Goal: Task Accomplishment & Management: Complete application form

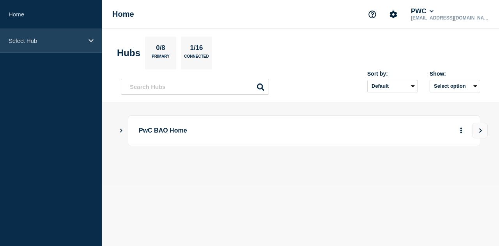
click at [46, 39] on p "Select Hub" at bounding box center [46, 40] width 75 height 7
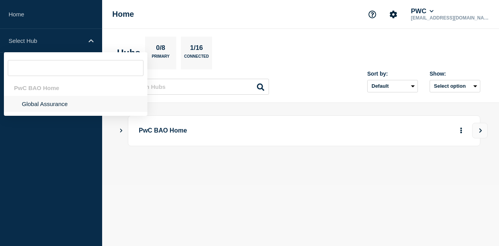
click at [45, 103] on li "Global Assurance" at bounding box center [76, 104] width 144 height 16
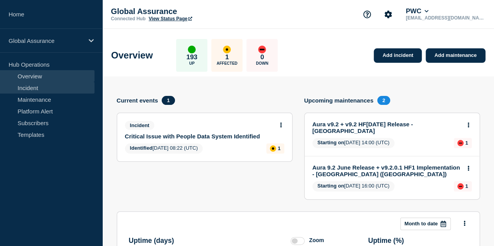
click at [44, 88] on link "Incident" at bounding box center [47, 88] width 94 height 12
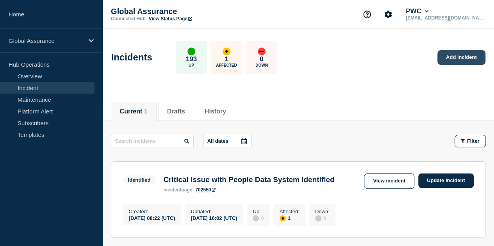
click at [467, 54] on link "Add incident" at bounding box center [461, 57] width 48 height 14
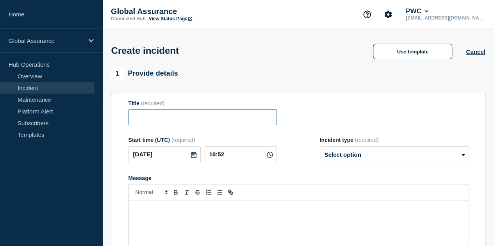
click at [179, 119] on input "Title" at bounding box center [202, 117] width 148 height 16
paste input "P2 INC25652396 - [GEOGRAPHIC_DATA]: Few users are unable to access the EGA's in…"
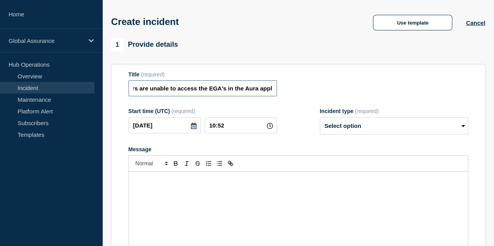
scroll to position [39, 0]
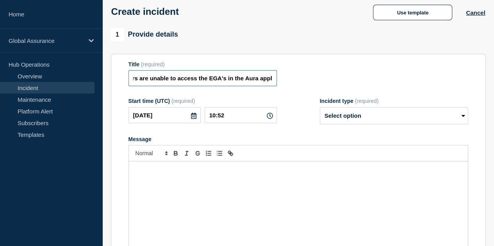
type input "P2 INC25652396 - [GEOGRAPHIC_DATA]: Few users are unable to access the EGA's in…"
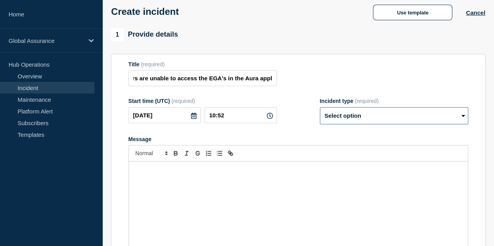
scroll to position [0, 0]
click at [353, 112] on select "Select option Investigating Identified Monitoring" at bounding box center [394, 115] width 148 height 17
select select "monitoring"
click at [320, 109] on select "Select option Investigating Identified Monitoring" at bounding box center [394, 115] width 148 height 17
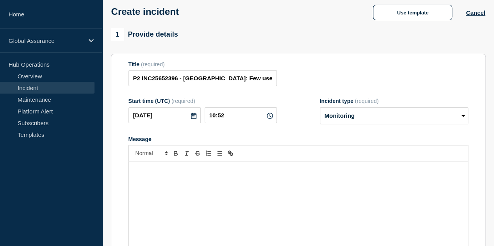
click at [247, 189] on div "Message" at bounding box center [298, 209] width 339 height 94
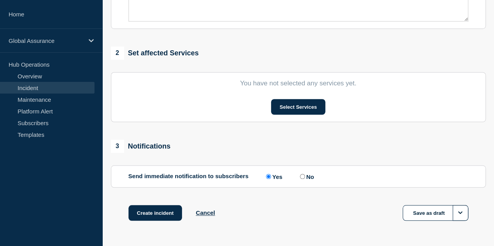
scroll to position [299, 0]
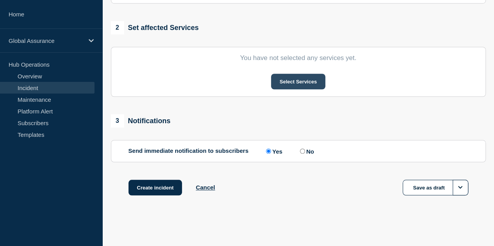
click at [285, 74] on button "Select Services" at bounding box center [298, 82] width 54 height 16
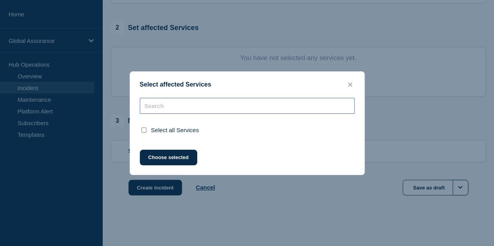
click at [204, 107] on input "text" at bounding box center [247, 106] width 215 height 16
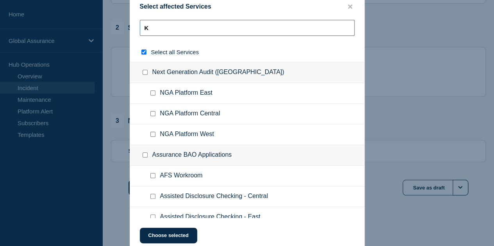
type input "KS"
checkbox input "true"
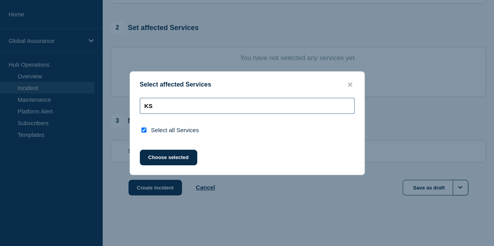
type input "K"
checkbox input "false"
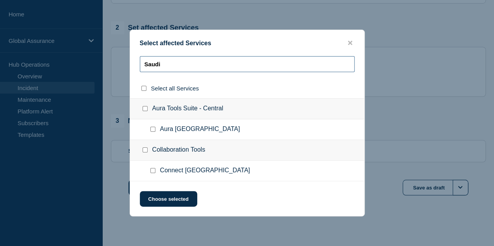
type input "Saudi"
click at [152, 127] on div at bounding box center [154, 130] width 11 height 8
click at [145, 111] on input "Aura Tools Suite - Central checkbox" at bounding box center [144, 108] width 5 height 5
checkbox input "true"
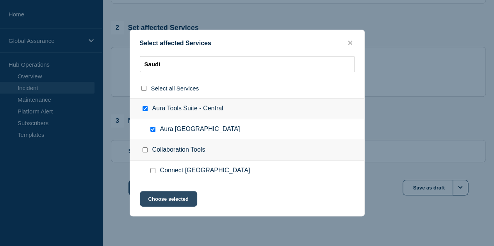
click at [171, 195] on button "Choose selected" at bounding box center [168, 199] width 57 height 16
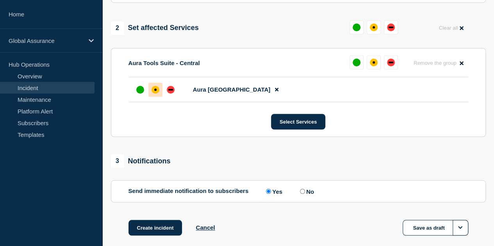
click at [158, 92] on div "affected" at bounding box center [155, 90] width 8 height 8
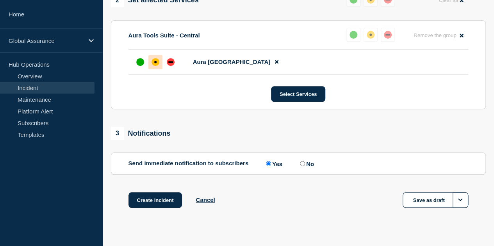
scroll to position [338, 0]
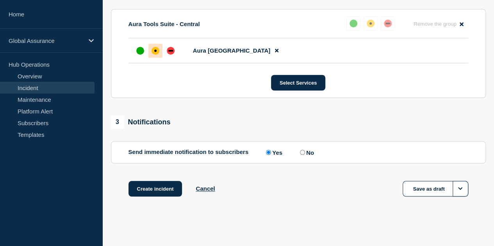
click at [156, 52] on div "affected" at bounding box center [155, 51] width 8 height 8
click at [153, 192] on button "Create incident" at bounding box center [155, 189] width 54 height 16
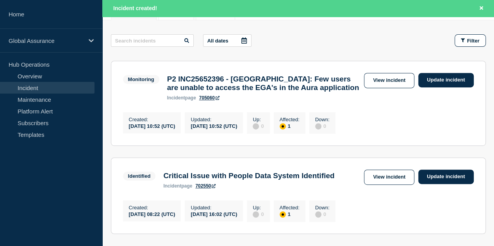
scroll to position [78, 0]
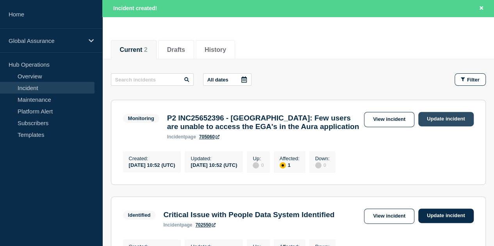
click at [437, 113] on link "Update incident" at bounding box center [445, 119] width 55 height 14
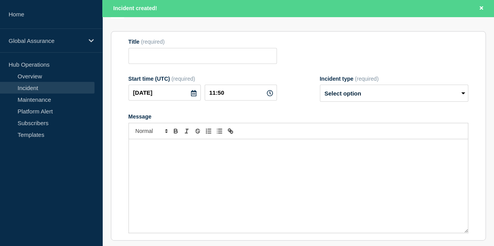
type input "P2 INC25652396 - [GEOGRAPHIC_DATA]: Few users are unable to access the EGA's in…"
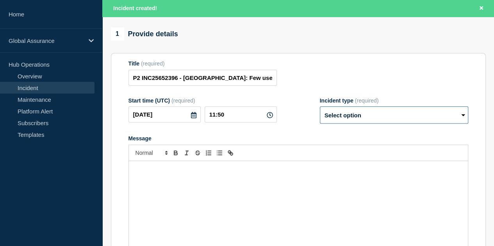
click at [382, 122] on select "Select option Investigating Identified Monitoring Resolved" at bounding box center [394, 115] width 148 height 17
select select "resolved"
click at [320, 113] on select "Select option Investigating Identified Monitoring Resolved" at bounding box center [394, 115] width 148 height 17
click at [248, 185] on div "Message" at bounding box center [298, 208] width 339 height 94
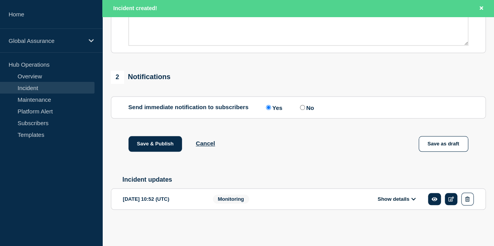
scroll to position [295, 0]
click at [433, 197] on icon at bounding box center [434, 199] width 6 height 5
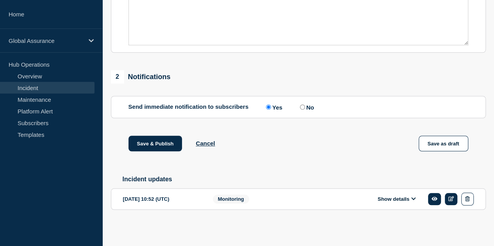
scroll to position [278, 0]
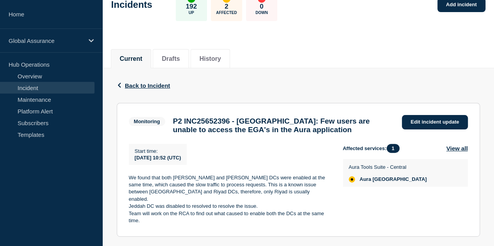
scroll to position [119, 0]
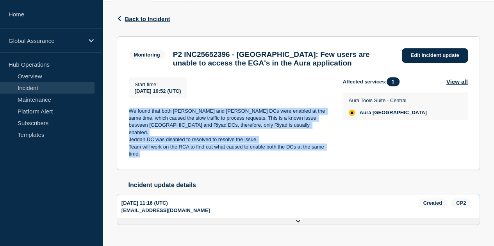
drag, startPoint x: 129, startPoint y: 114, endPoint x: 262, endPoint y: 151, distance: 138.0
click at [262, 151] on div "We found that both [PERSON_NAME] and [PERSON_NAME] DCs were enabled at the same…" at bounding box center [229, 133] width 201 height 50
copy div "We found that both [PERSON_NAME] and [PERSON_NAME] DCs were enabled at the same…"
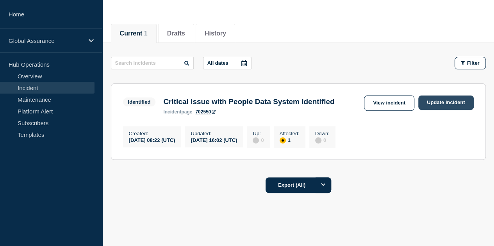
click at [437, 102] on link "Update incident" at bounding box center [445, 103] width 55 height 14
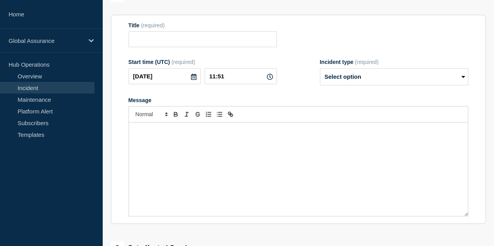
type input "Critical Issue with People Data System Identified"
click at [224, 134] on p "Message" at bounding box center [298, 130] width 327 height 7
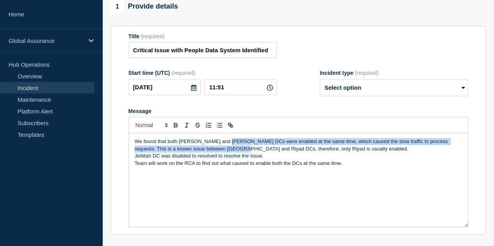
drag, startPoint x: 224, startPoint y: 148, endPoint x: 221, endPoint y: 175, distance: 27.1
click at [222, 161] on div "We found that both [PERSON_NAME] and [PERSON_NAME] DCs were enabled at the same…" at bounding box center [298, 180] width 339 height 94
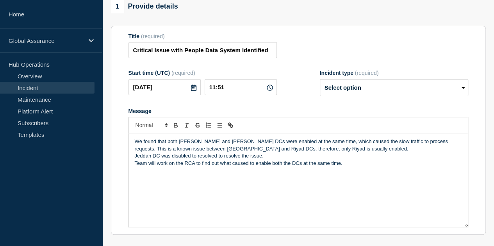
click at [285, 179] on div "We found that both [PERSON_NAME] and [PERSON_NAME] DCs were enabled at the same…" at bounding box center [298, 180] width 339 height 94
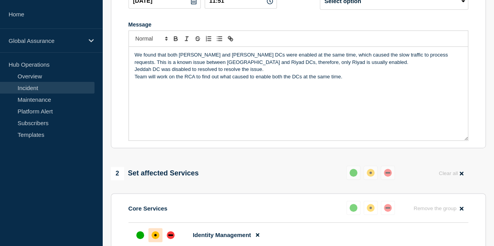
scroll to position [117, 0]
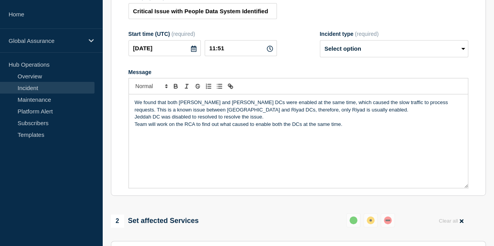
click at [363, 128] on p "Team will work on the RCA to find out what caused to enable both the DCs at the…" at bounding box center [298, 124] width 327 height 7
click at [273, 114] on p "We found that both [PERSON_NAME] and [PERSON_NAME] DCs were enabled at the same…" at bounding box center [298, 106] width 327 height 14
click at [269, 121] on p "Jeddah DC was disabled to resolved to resolve the issue." at bounding box center [298, 117] width 327 height 7
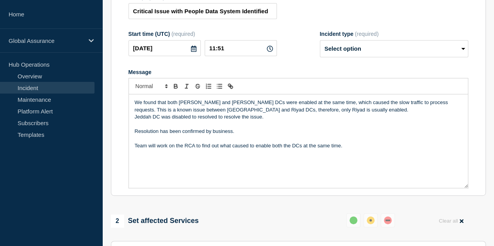
click at [365, 149] on p "Team will work on the RCA to find out what caused to enable both the DCs at the…" at bounding box center [298, 145] width 327 height 7
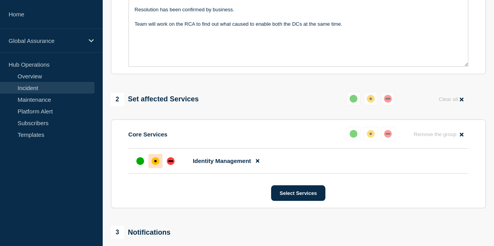
scroll to position [312, 0]
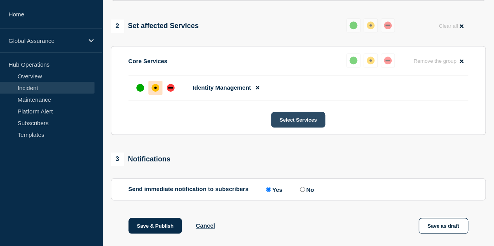
click at [296, 128] on button "Select Services" at bounding box center [298, 120] width 54 height 16
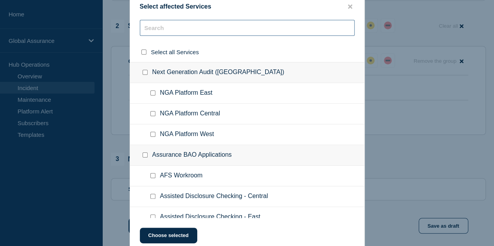
click at [175, 27] on input "text" at bounding box center [247, 28] width 215 height 16
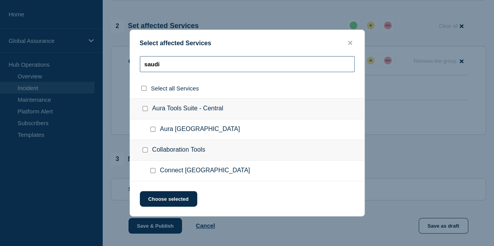
type input "saudi"
click at [153, 129] on input "Aura Kingdom of Saudi Arabia checkbox" at bounding box center [152, 129] width 5 height 5
checkbox input "true"
click at [166, 201] on button "Choose selected" at bounding box center [168, 199] width 57 height 16
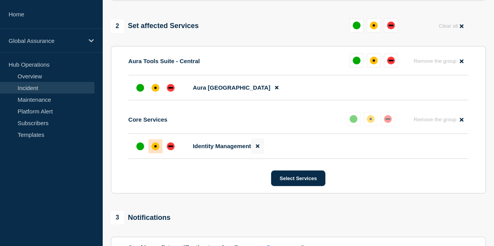
click at [259, 147] on icon at bounding box center [258, 146] width 4 height 5
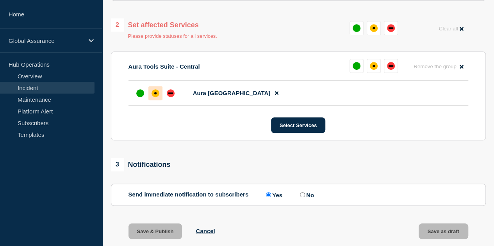
click at [155, 94] on div "affected" at bounding box center [155, 93] width 2 height 2
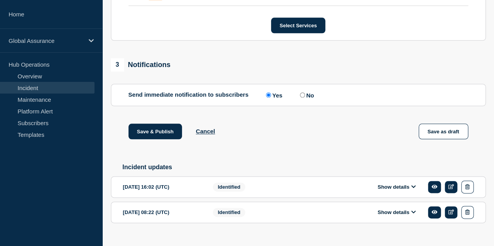
scroll to position [424, 0]
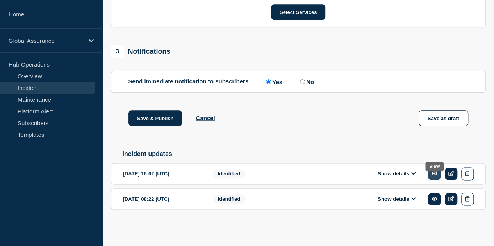
click at [435, 172] on icon at bounding box center [434, 174] width 6 height 4
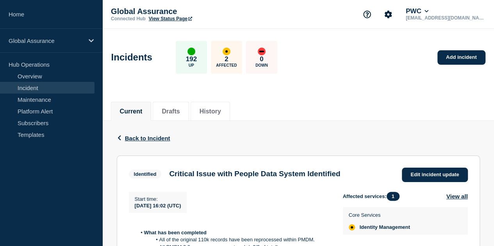
click at [60, 86] on link "Incident" at bounding box center [47, 88] width 94 height 12
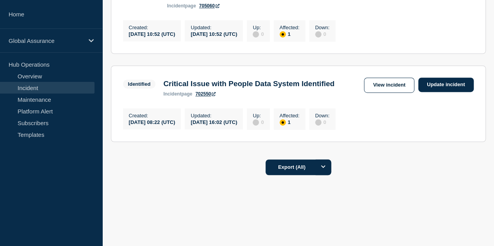
scroll to position [78, 0]
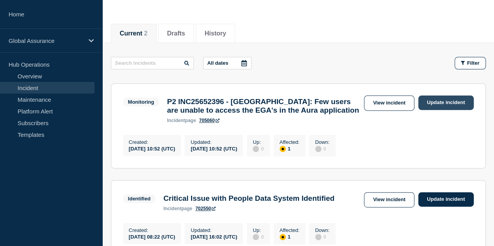
click at [445, 106] on link "Update incident" at bounding box center [445, 103] width 55 height 14
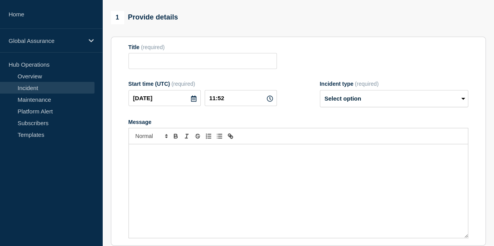
type input "P2 INC25652396 - [GEOGRAPHIC_DATA]: Few users are unable to access the EGA's in…"
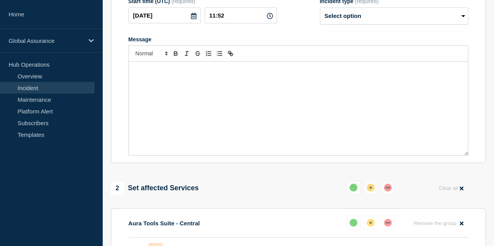
scroll to position [217, 0]
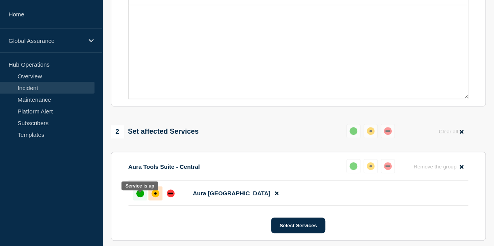
click at [142, 197] on div "up" at bounding box center [140, 194] width 8 height 8
click at [232, 48] on div "Message" at bounding box center [298, 52] width 339 height 94
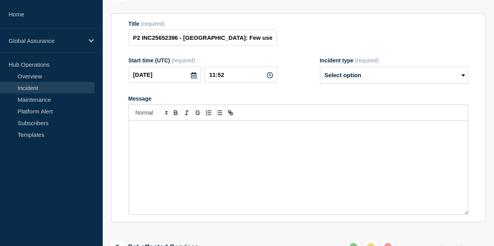
scroll to position [100, 0]
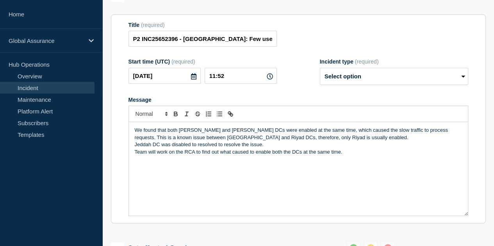
click at [268, 148] on p "Jeddah DC was disabled to resolved to resolve the issue." at bounding box center [298, 144] width 327 height 7
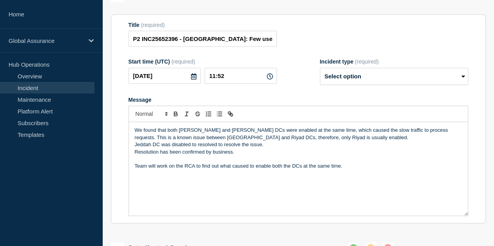
click at [133, 159] on div "We found that both [PERSON_NAME] and [PERSON_NAME] DCs were enabled at the same…" at bounding box center [298, 169] width 339 height 94
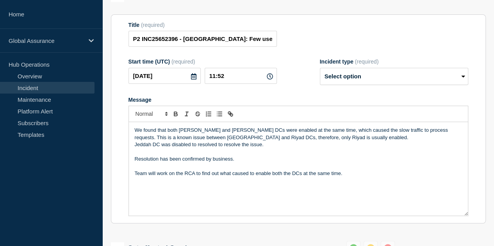
click at [360, 73] on div "Incident type (required) Select option Investigating Identified Monitoring Reso…" at bounding box center [394, 72] width 148 height 27
click at [357, 85] on select "Select option Investigating Identified Monitoring Resolved" at bounding box center [394, 76] width 148 height 17
select select "resolved"
click at [320, 74] on select "Select option Investigating Identified Monitoring Resolved" at bounding box center [394, 76] width 148 height 17
click at [303, 100] on form "Title (required) P2 INC25652396 - [GEOGRAPHIC_DATA]: Few users are unable to ac…" at bounding box center [297, 119] width 339 height 195
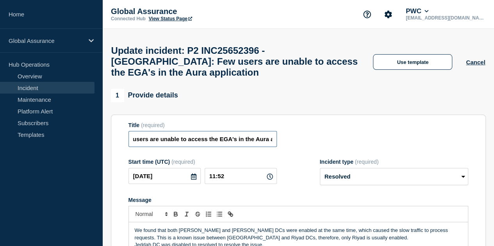
scroll to position [0, 140]
drag, startPoint x: 201, startPoint y: 145, endPoint x: 337, endPoint y: 143, distance: 135.8
click at [337, 144] on div "Title (required) P2 INC25652396 - [GEOGRAPHIC_DATA]: Few users are unable to ac…" at bounding box center [297, 134] width 339 height 25
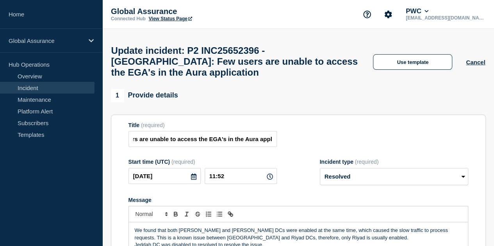
scroll to position [0, 0]
click at [337, 143] on div "Title (required) P2 INC25652396 - [GEOGRAPHIC_DATA]: Few users are unable to ac…" at bounding box center [297, 134] width 339 height 25
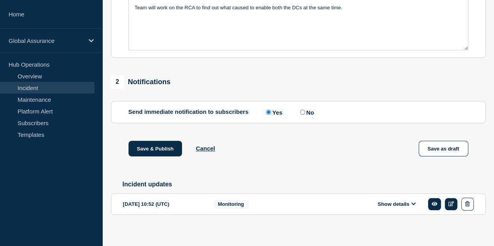
scroll to position [278, 0]
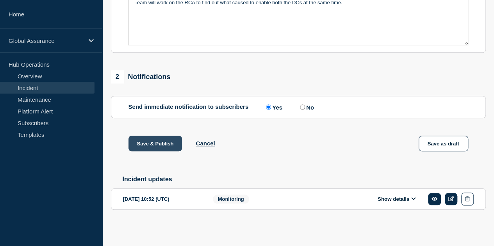
click at [170, 140] on button "Save & Publish" at bounding box center [155, 144] width 54 height 16
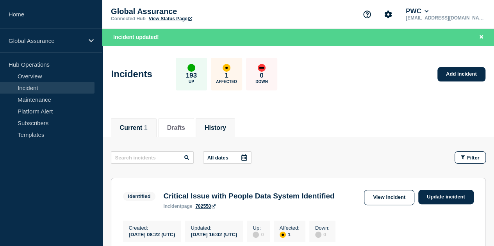
click at [226, 125] on button "History" at bounding box center [214, 127] width 21 height 7
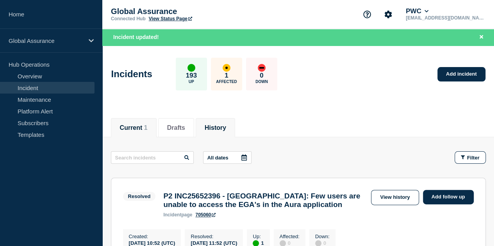
click at [131, 124] on button "Current 1" at bounding box center [134, 127] width 28 height 7
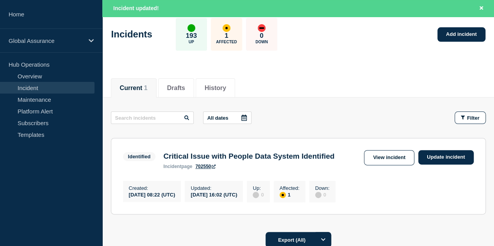
scroll to position [78, 0]
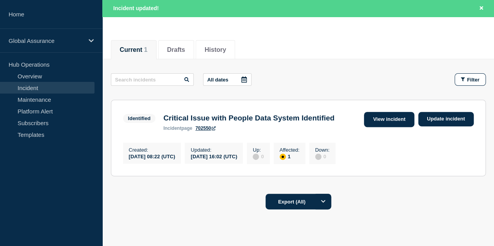
click at [394, 116] on link "View incident" at bounding box center [389, 119] width 50 height 15
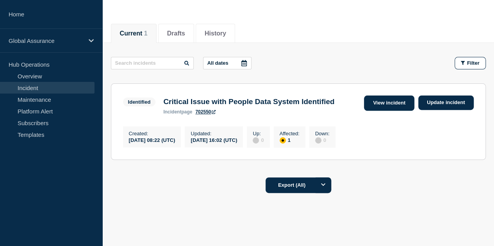
scroll to position [61, 0]
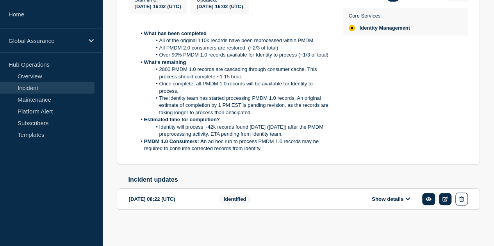
scroll to position [208, 0]
click at [426, 200] on icon at bounding box center [428, 199] width 6 height 5
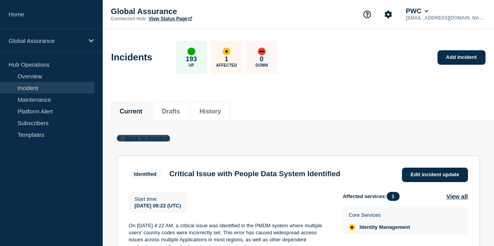
click at [126, 136] on span "Back to Incident" at bounding box center [147, 138] width 45 height 7
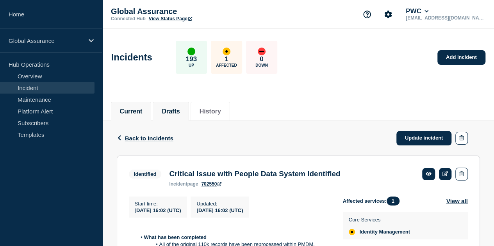
click at [177, 111] on button "Drafts" at bounding box center [171, 111] width 18 height 7
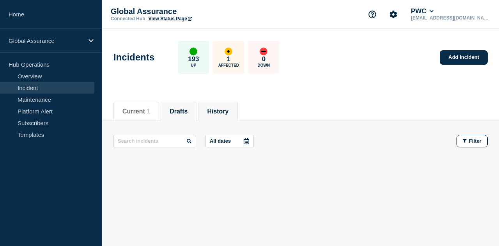
drag, startPoint x: 217, startPoint y: 112, endPoint x: 218, endPoint y: 119, distance: 6.6
click at [218, 112] on button "History" at bounding box center [217, 111] width 21 height 7
